Goal: Check status: Check status

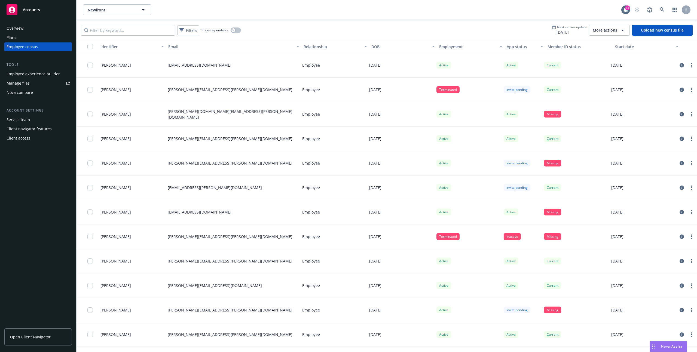
click at [606, 31] on span "More actions" at bounding box center [604, 29] width 24 height 5
click at [603, 40] on span "View update history" at bounding box center [615, 43] width 36 height 6
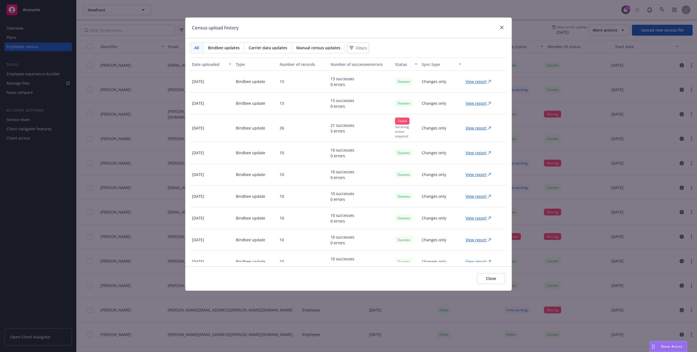
click at [471, 78] on div "View report" at bounding box center [485, 82] width 44 height 22
click at [471, 80] on p "View report" at bounding box center [475, 82] width 21 height 6
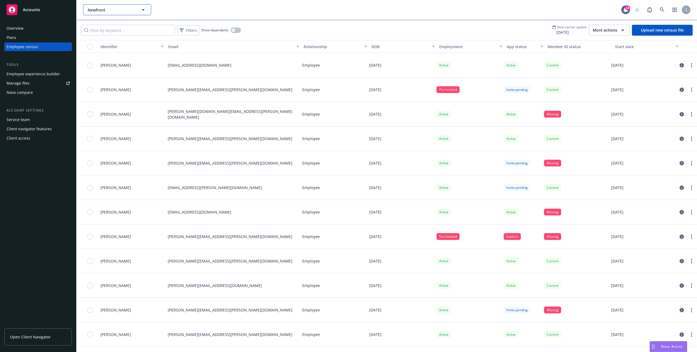
click at [115, 10] on span "Newfront" at bounding box center [111, 10] width 47 height 6
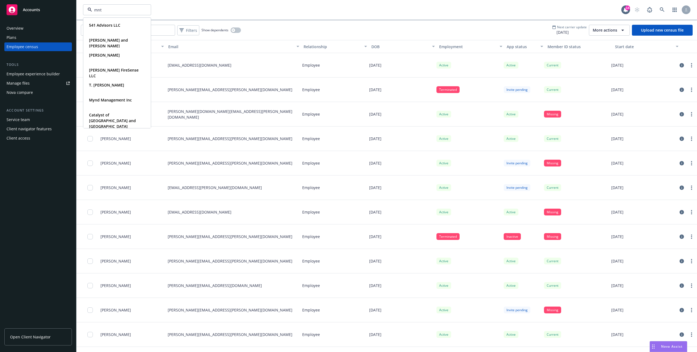
type input "mntn"
click at [107, 24] on strong "MNTN, Inc." at bounding box center [99, 25] width 20 height 5
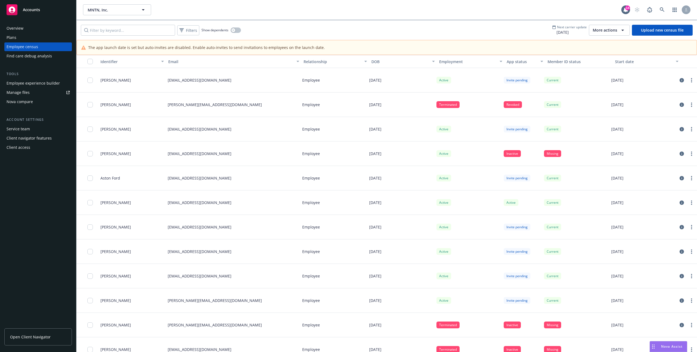
click at [608, 30] on span "More actions" at bounding box center [604, 29] width 24 height 5
click at [604, 44] on span "View update history" at bounding box center [611, 43] width 36 height 6
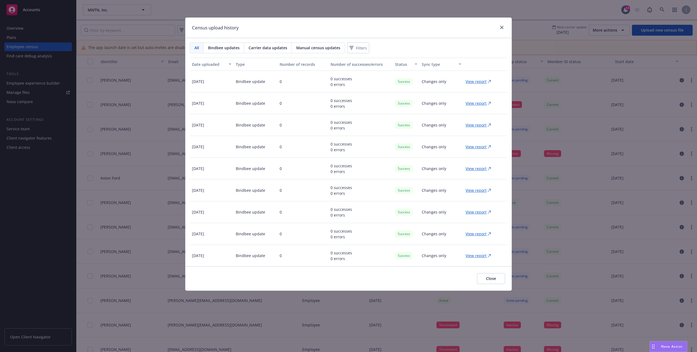
click at [476, 81] on p "View report" at bounding box center [475, 82] width 21 height 6
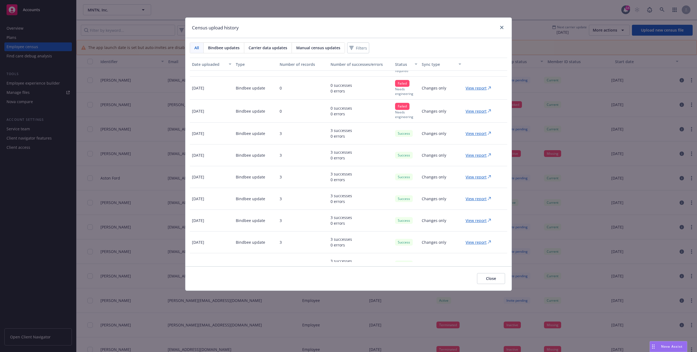
scroll to position [210, 0]
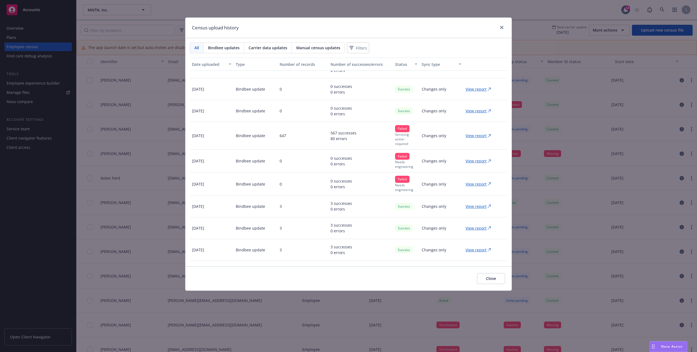
click at [475, 135] on p "View report" at bounding box center [475, 136] width 21 height 6
click at [471, 134] on p "View report" at bounding box center [475, 136] width 21 height 6
click at [470, 134] on p "View report" at bounding box center [475, 136] width 21 height 6
click at [478, 137] on p "View report" at bounding box center [475, 136] width 21 height 6
click at [473, 135] on p "View report" at bounding box center [475, 136] width 21 height 6
